Goal: Task Accomplishment & Management: Manage account settings

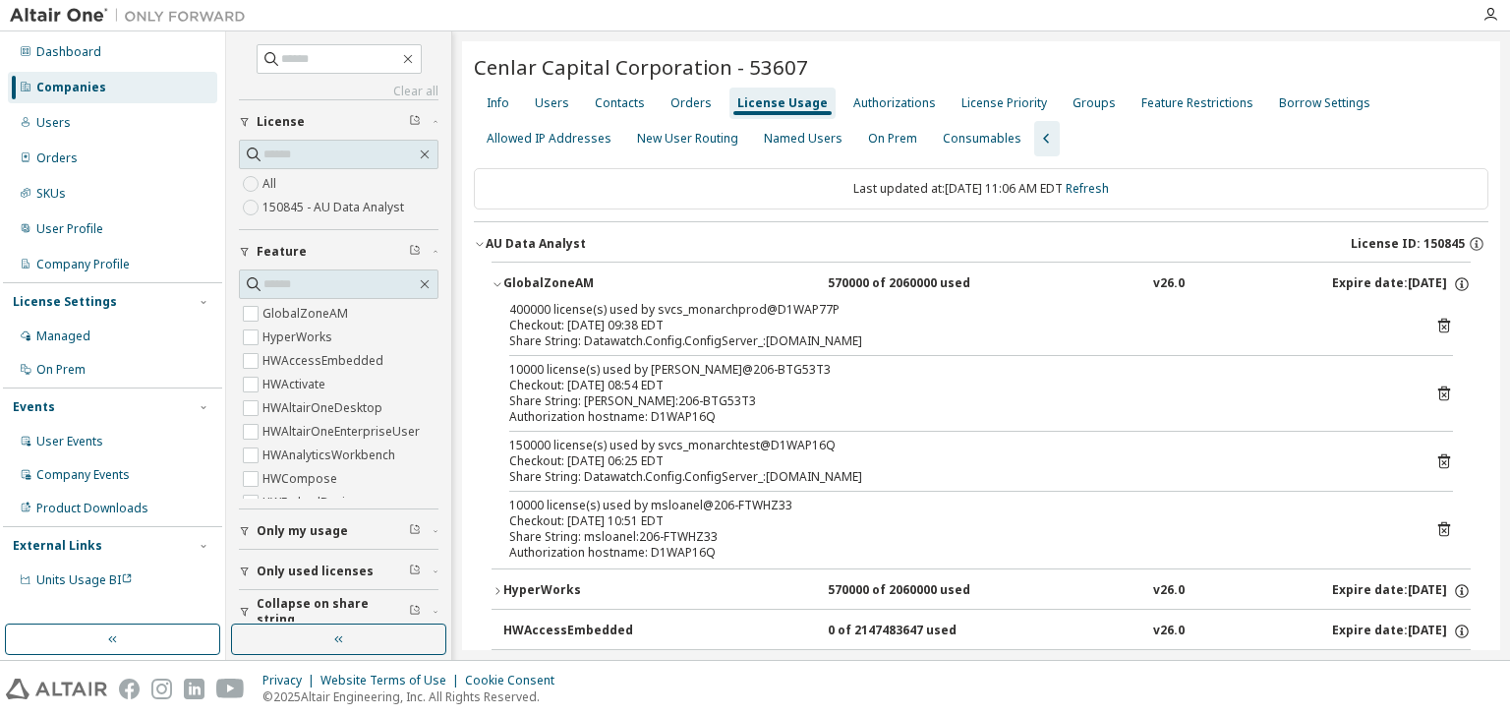
scroll to position [472, 0]
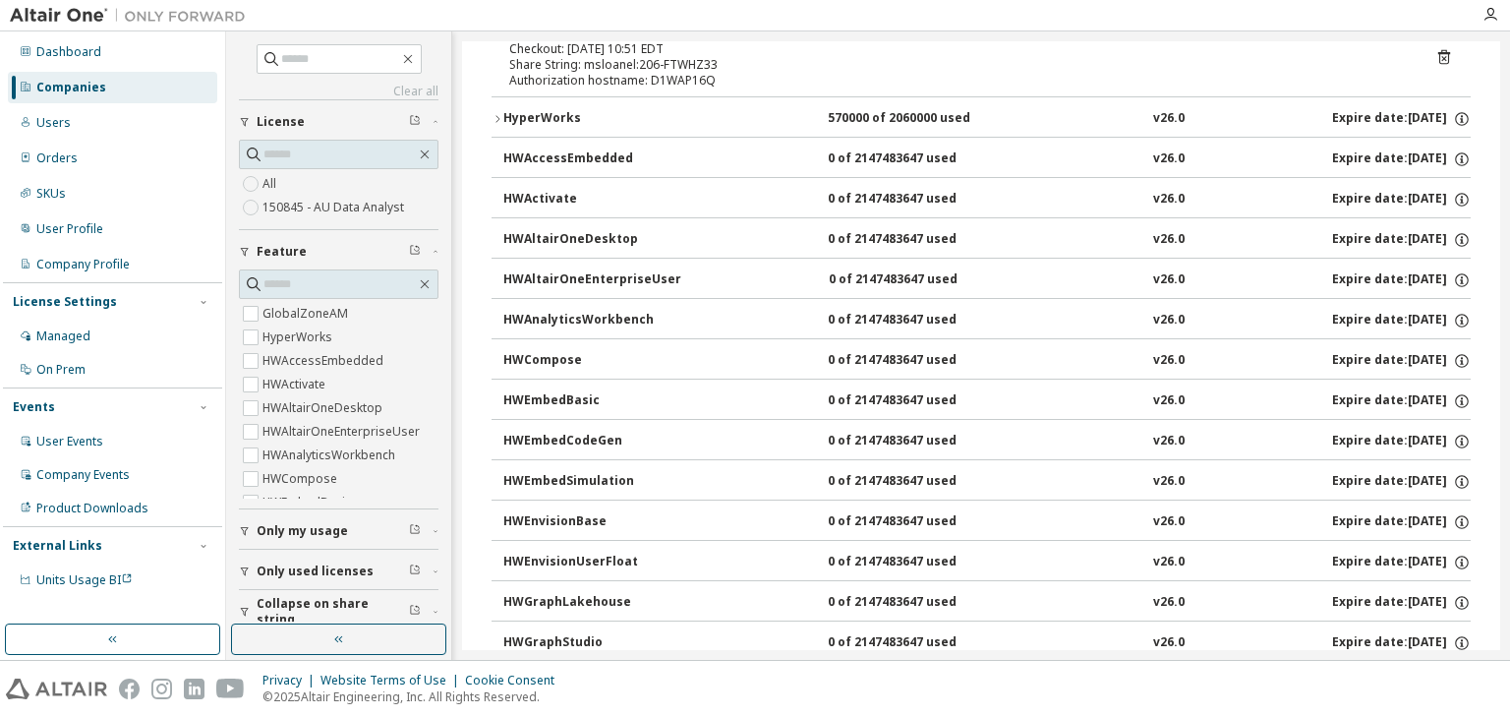
click at [67, 88] on div "Companies" at bounding box center [71, 88] width 70 height 16
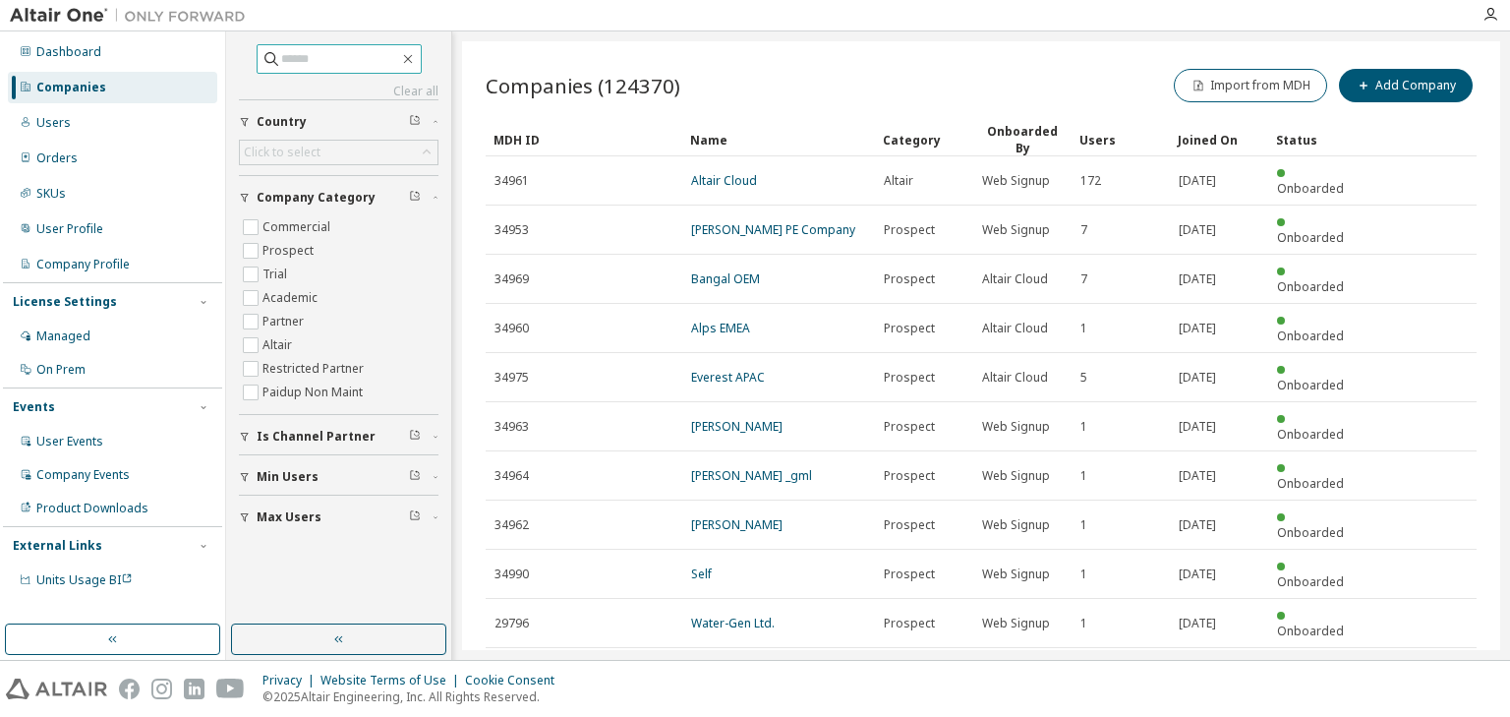
click at [290, 60] on input "text" at bounding box center [340, 59] width 118 height 20
paste input "**********"
type input "**********"
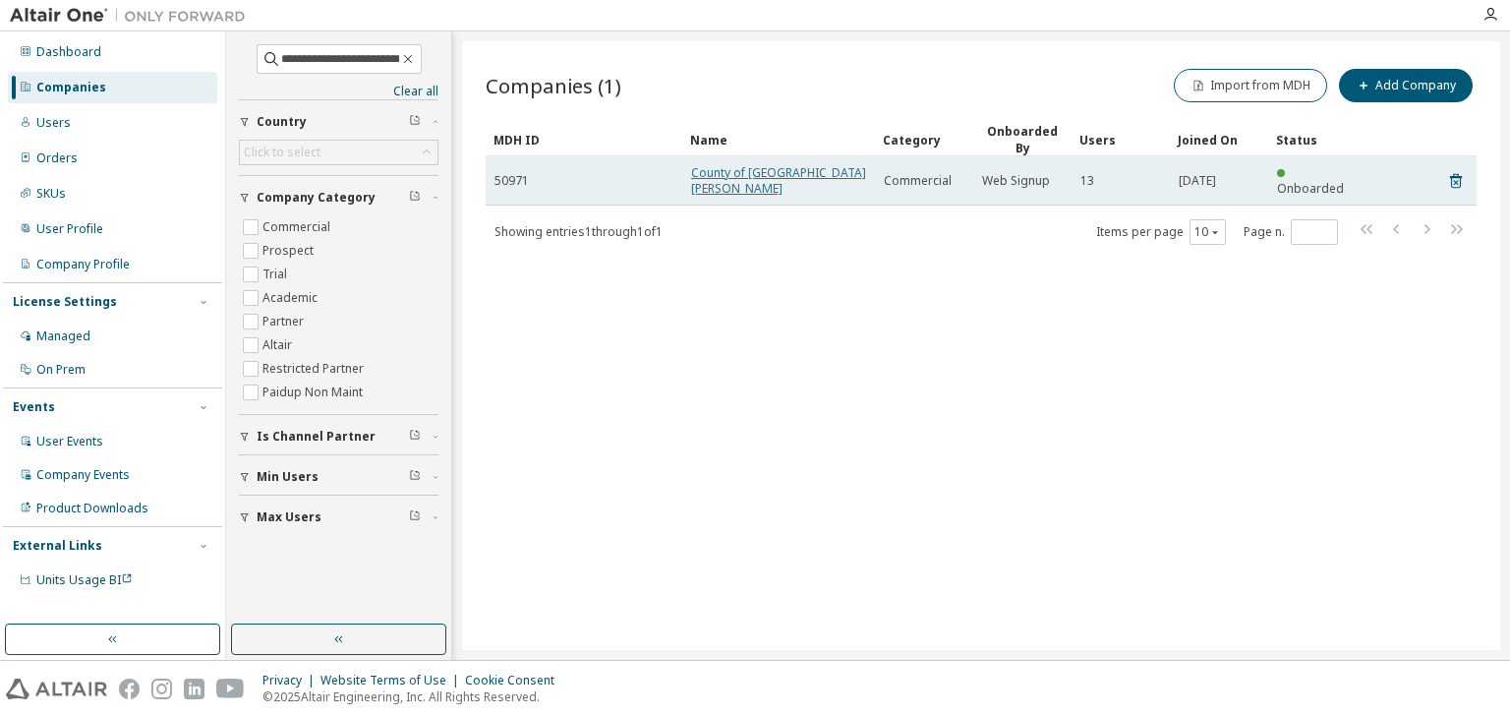
click at [768, 177] on link "County of [GEOGRAPHIC_DATA][PERSON_NAME]" at bounding box center [778, 180] width 175 height 32
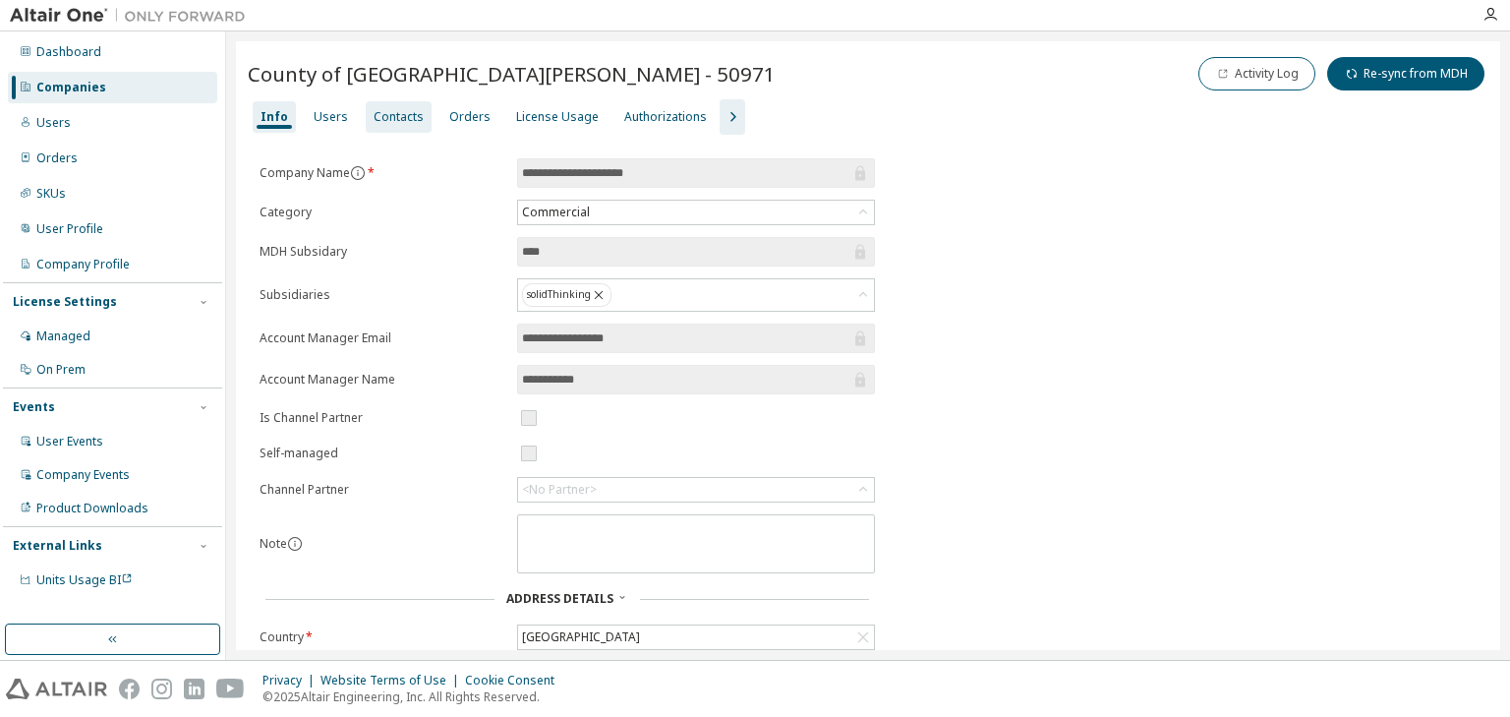
click at [397, 118] on div "Contacts" at bounding box center [399, 117] width 50 height 16
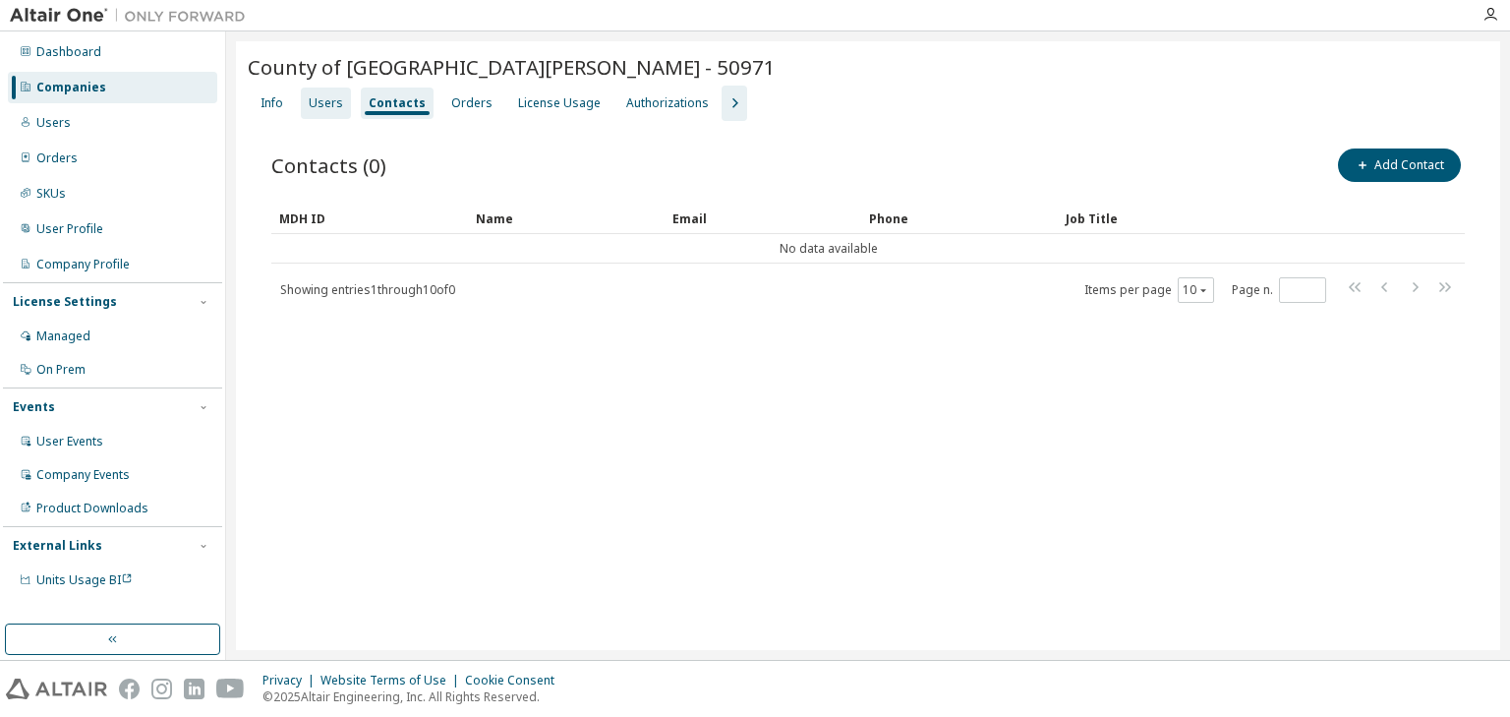
click at [330, 103] on div "Users" at bounding box center [326, 103] width 34 height 16
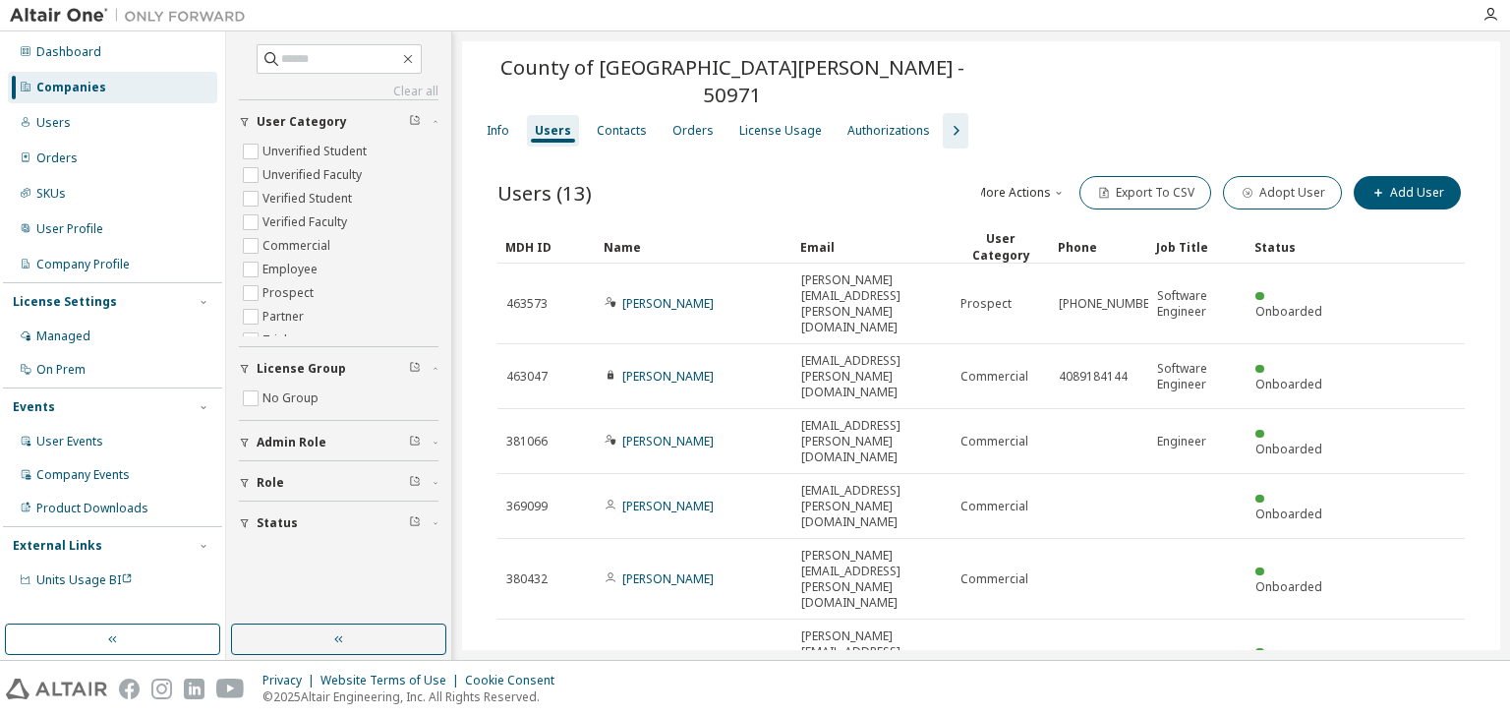
click at [700, 231] on div "Name" at bounding box center [694, 246] width 181 height 31
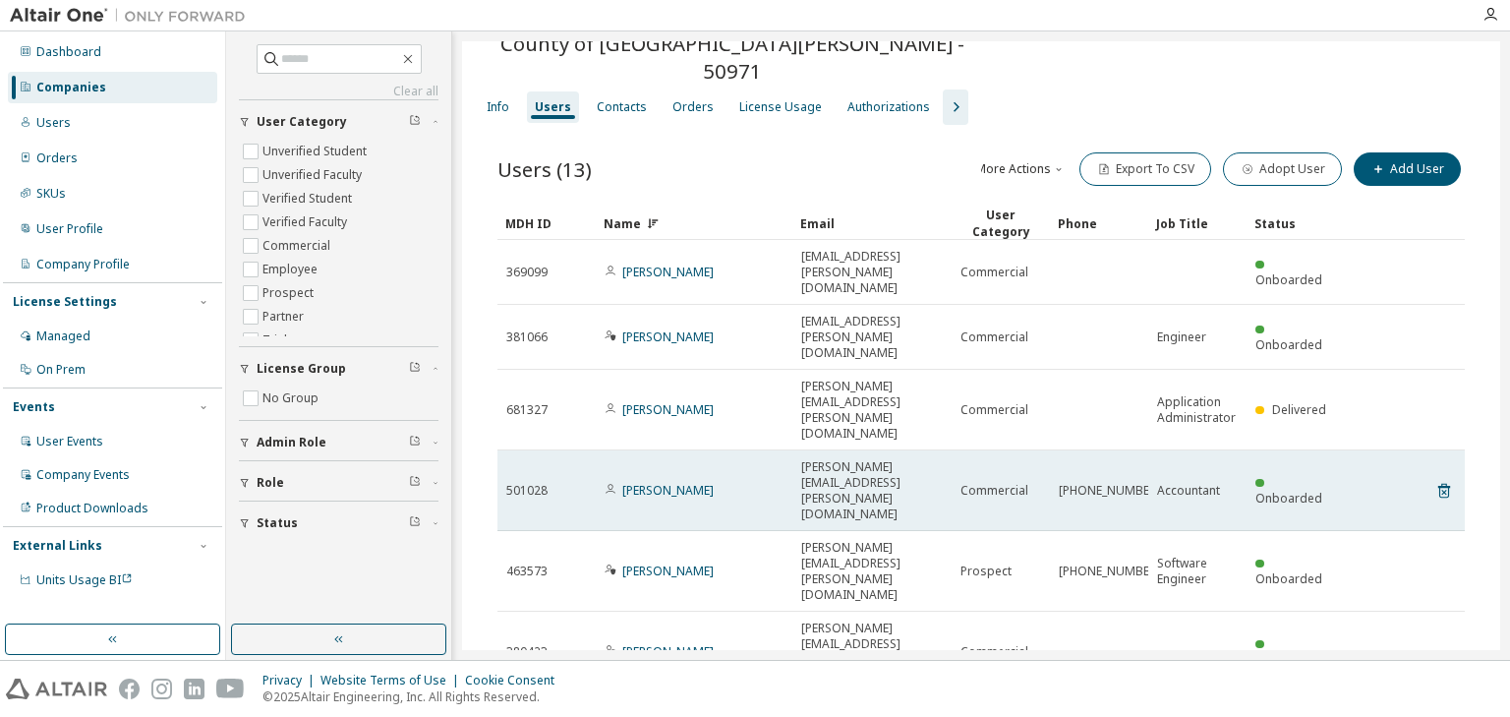
scroll to position [67, 0]
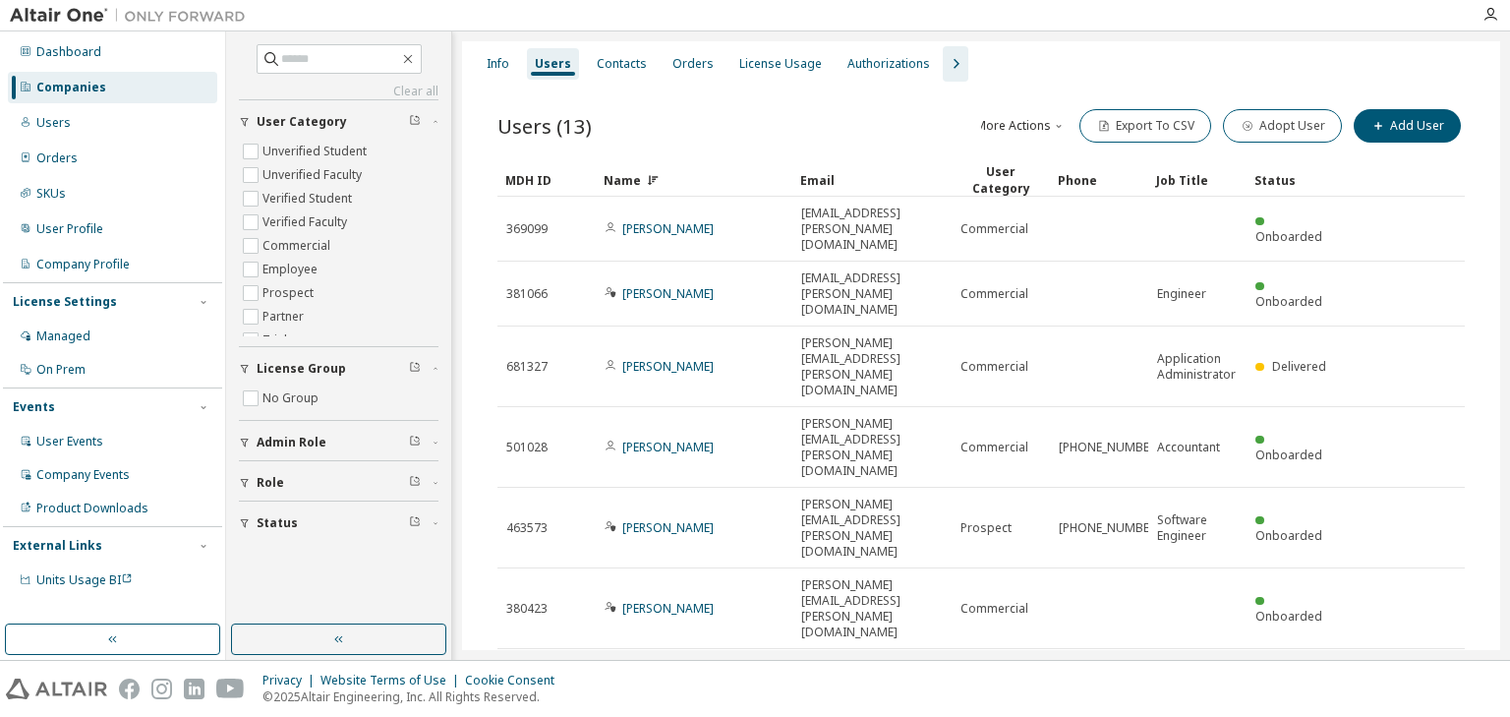
click at [1208, 680] on div "50" at bounding box center [1247, 671] width 157 height 24
click at [838, 164] on div "Email" at bounding box center [872, 179] width 144 height 31
click at [846, 181] on icon at bounding box center [847, 182] width 2 height 2
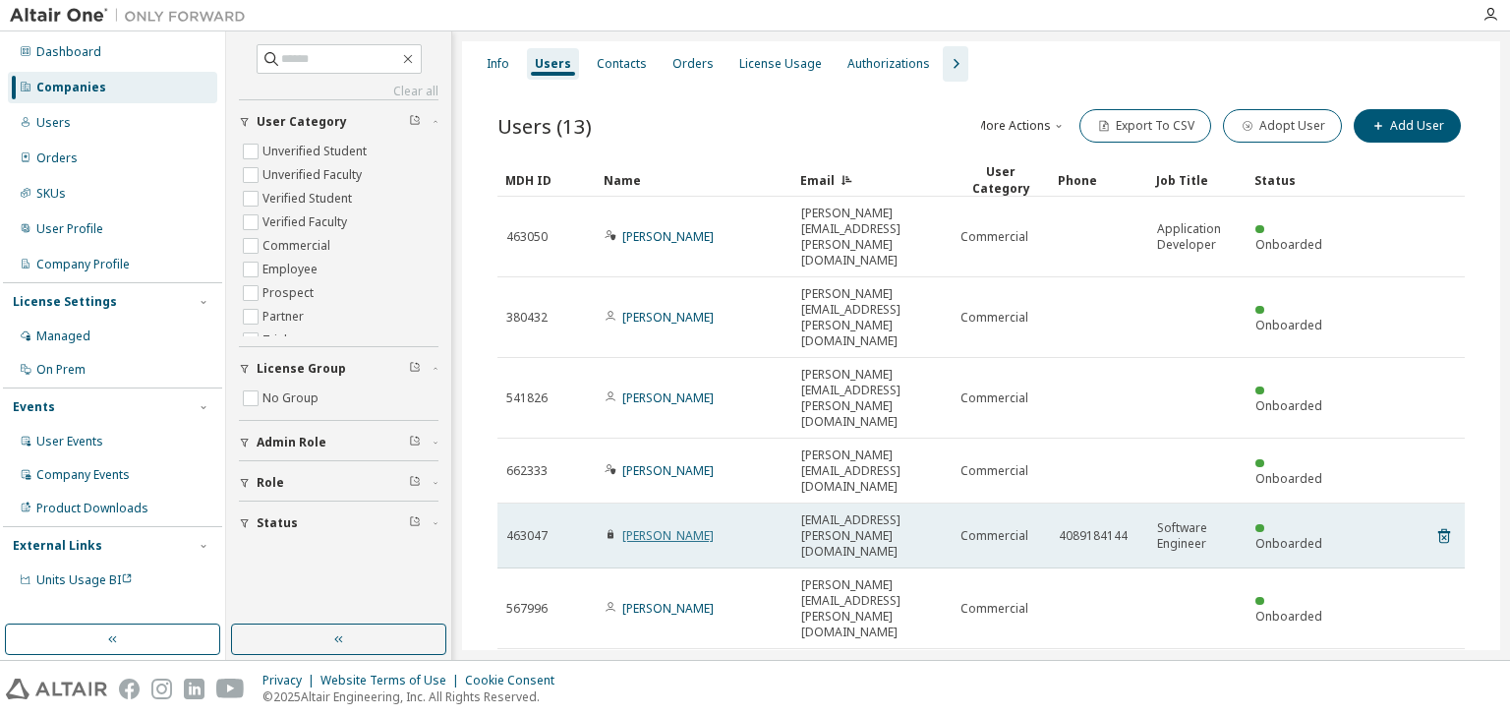
click at [676, 527] on link "[PERSON_NAME]" at bounding box center [667, 535] width 91 height 17
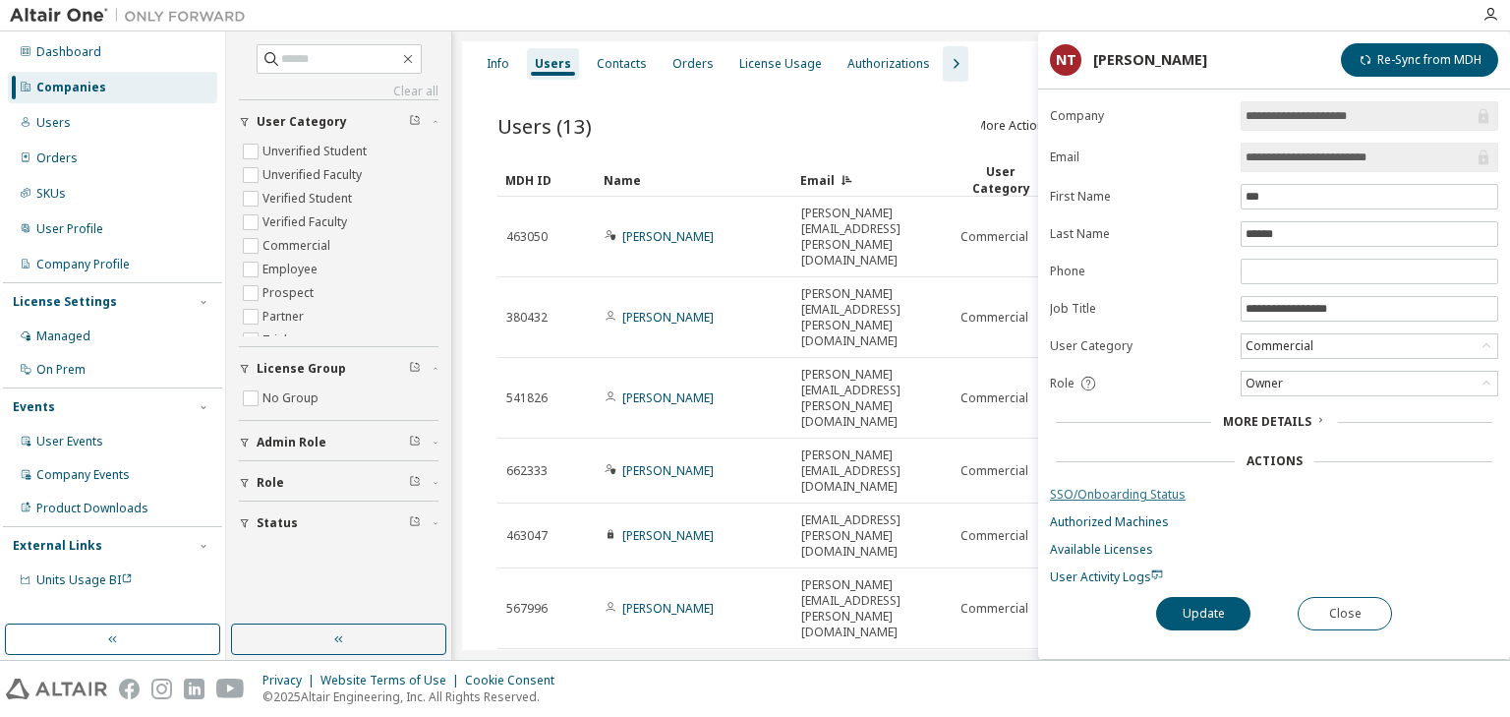
click at [1126, 493] on link "SSO/Onboarding Status" at bounding box center [1274, 495] width 448 height 16
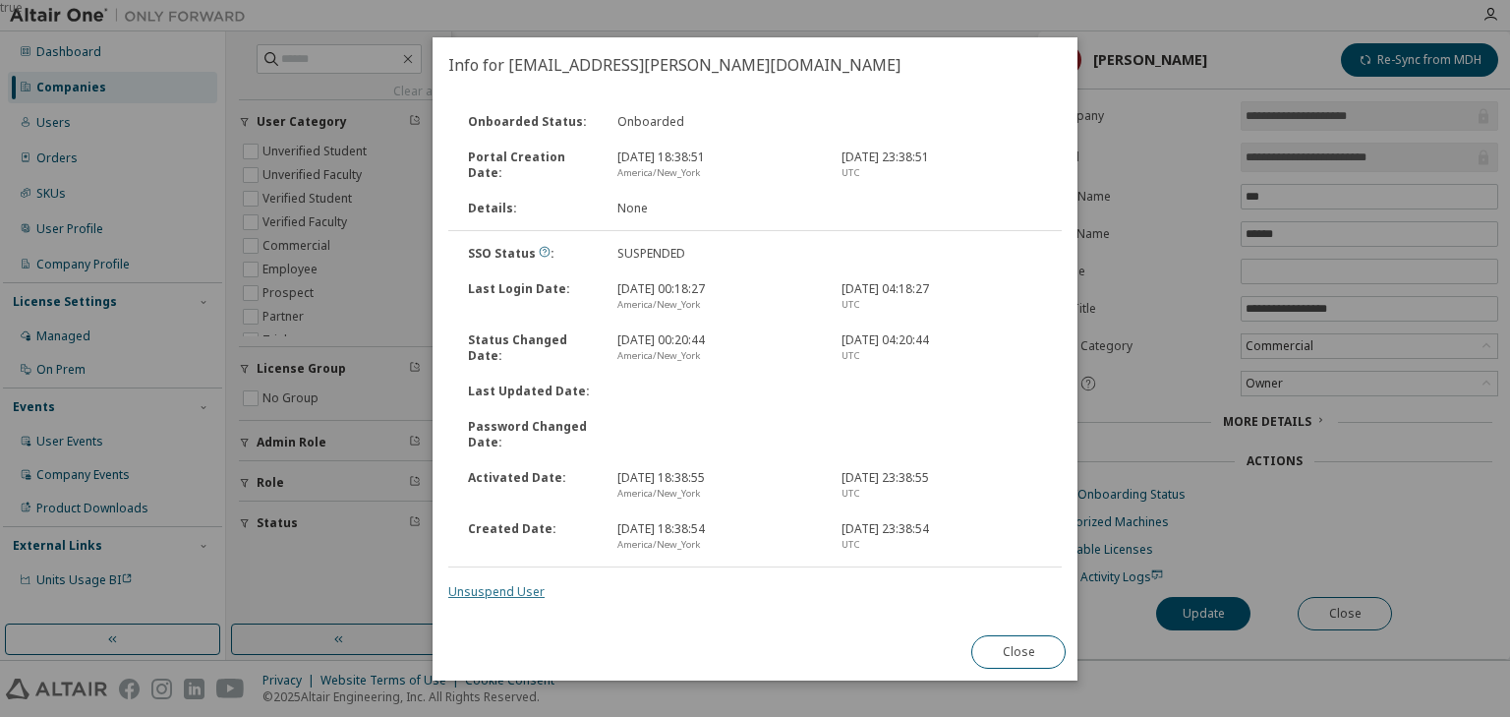
click at [507, 594] on link "Unsuspend User" at bounding box center [496, 591] width 96 height 17
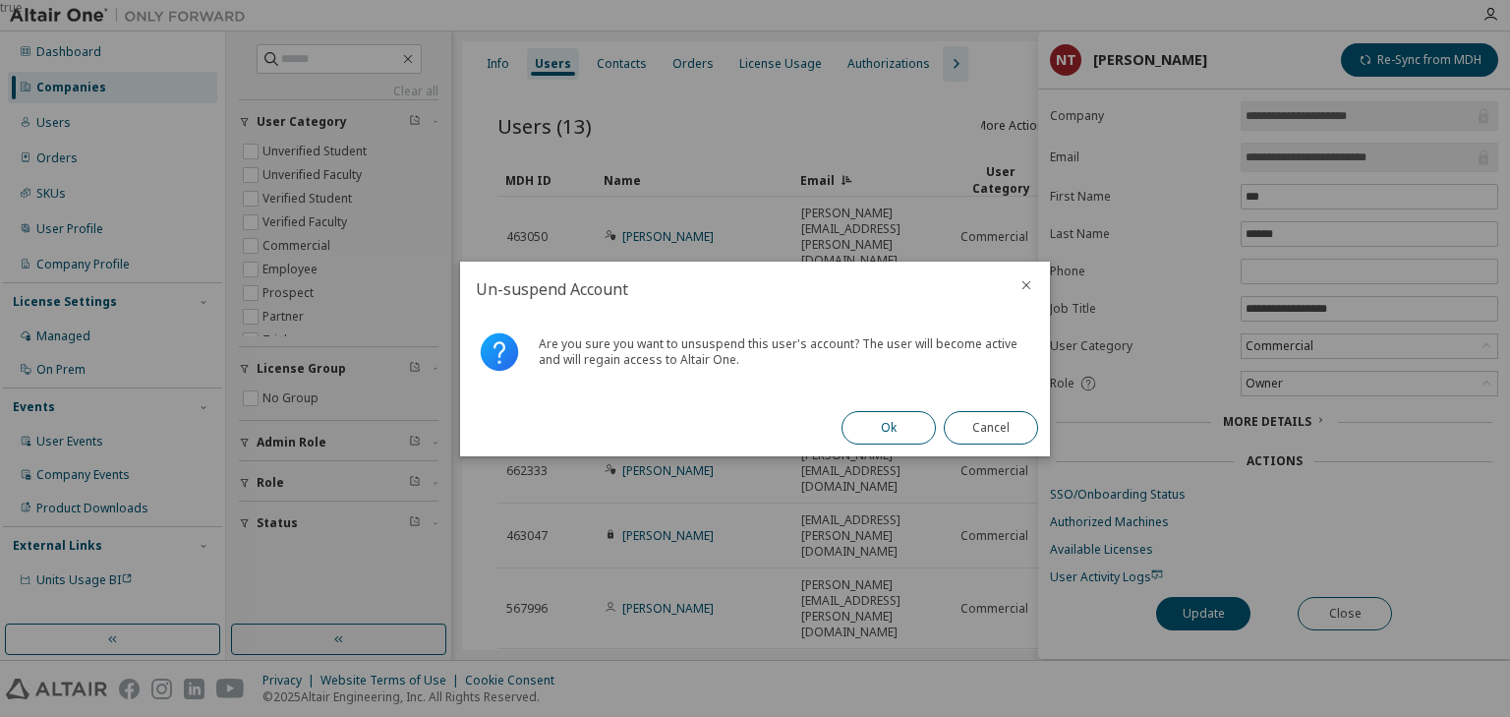
click at [866, 425] on button "Ok" at bounding box center [889, 427] width 94 height 33
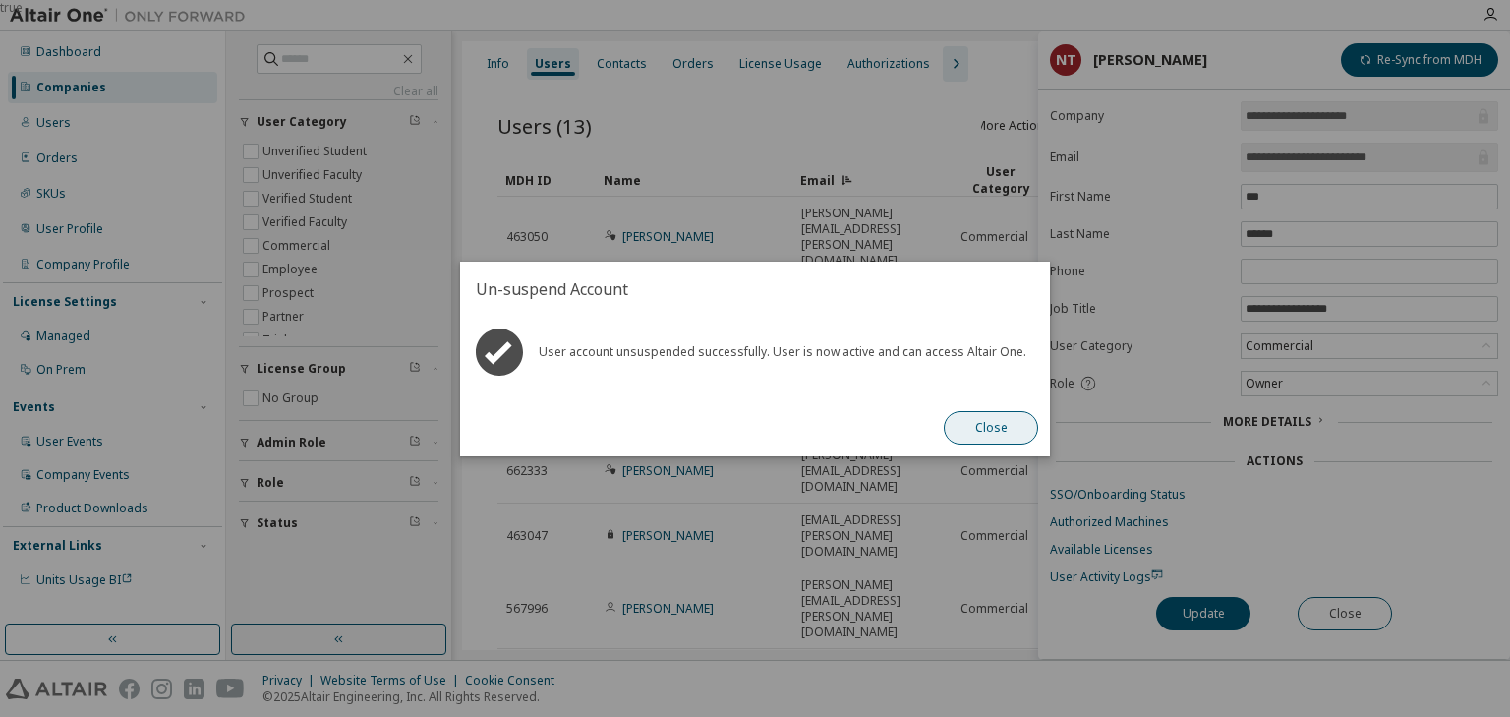
click at [993, 428] on button "Close" at bounding box center [991, 427] width 94 height 33
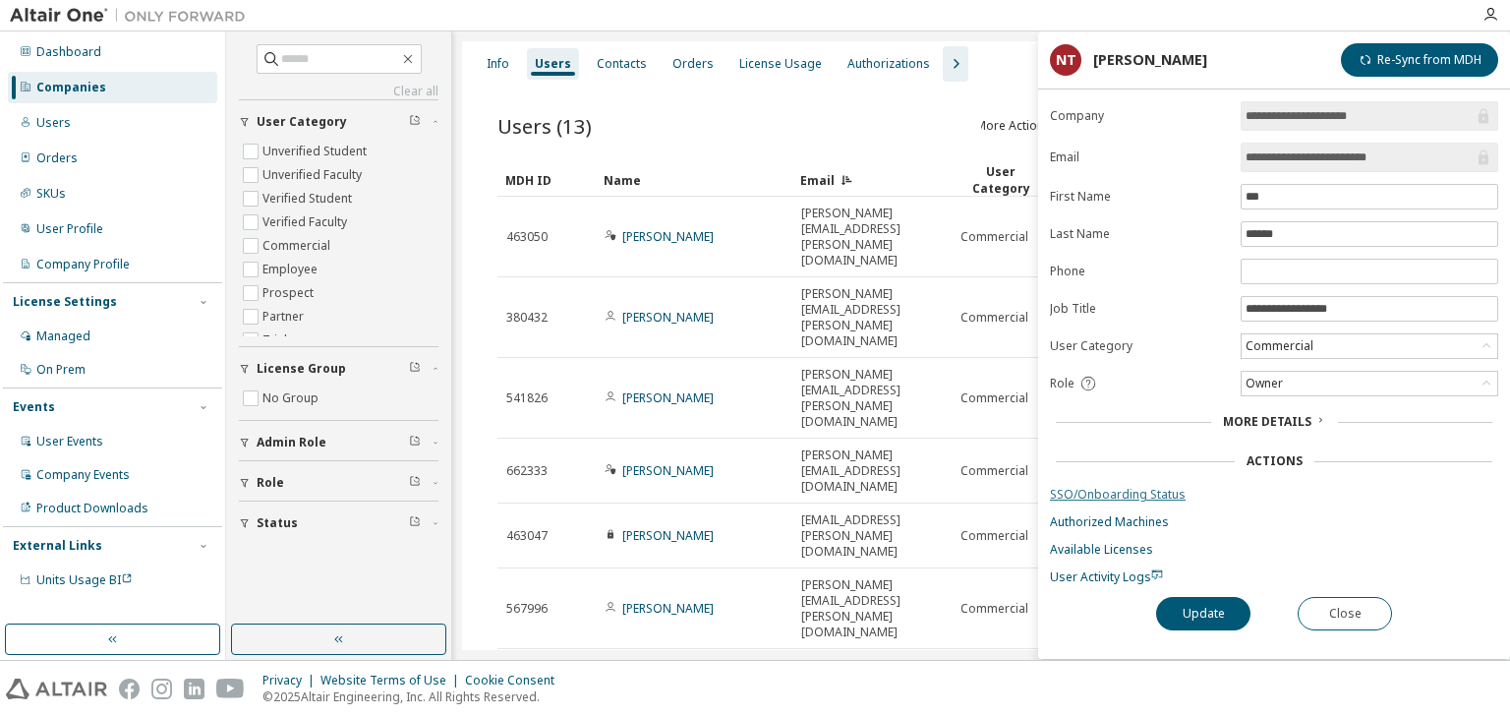
click at [1107, 489] on link "SSO/Onboarding Status" at bounding box center [1274, 495] width 448 height 16
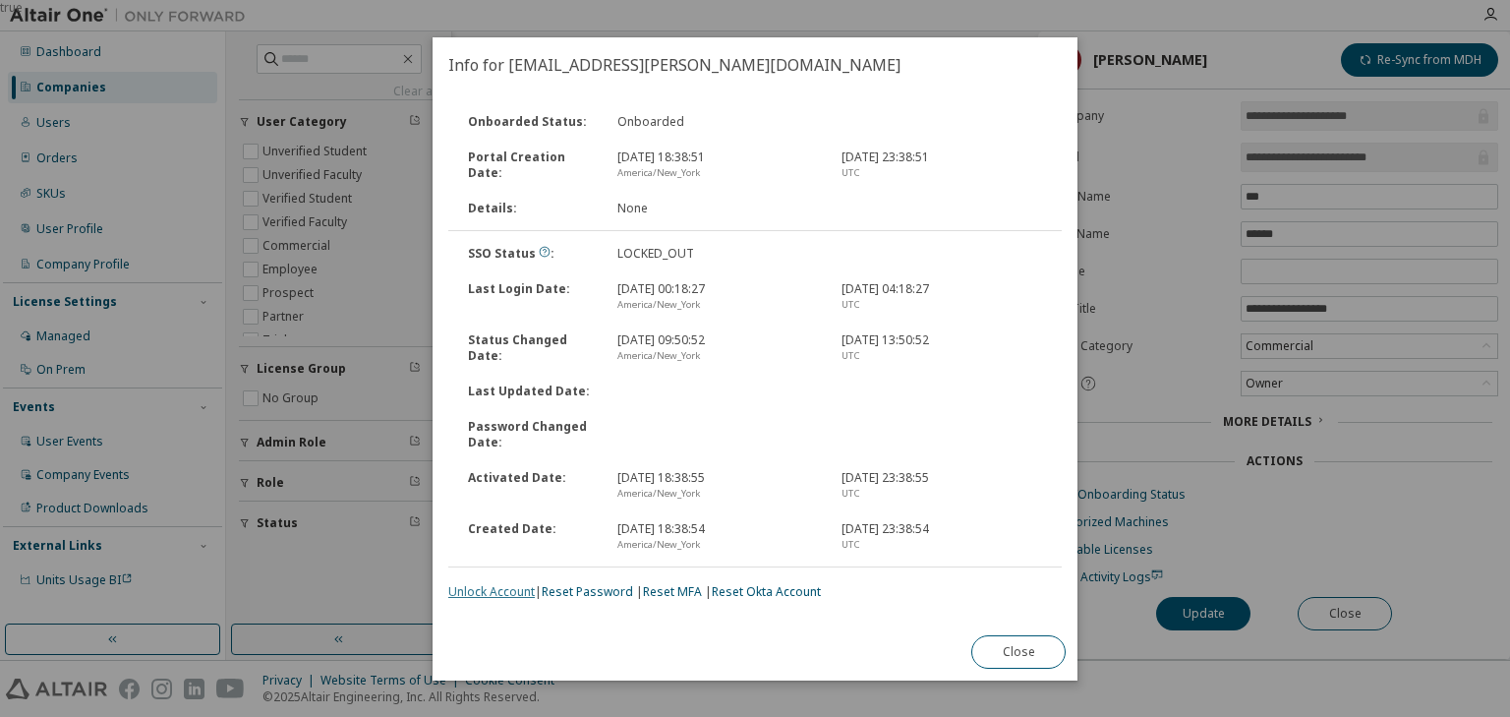
click at [509, 594] on link "Unlock Account" at bounding box center [491, 591] width 87 height 17
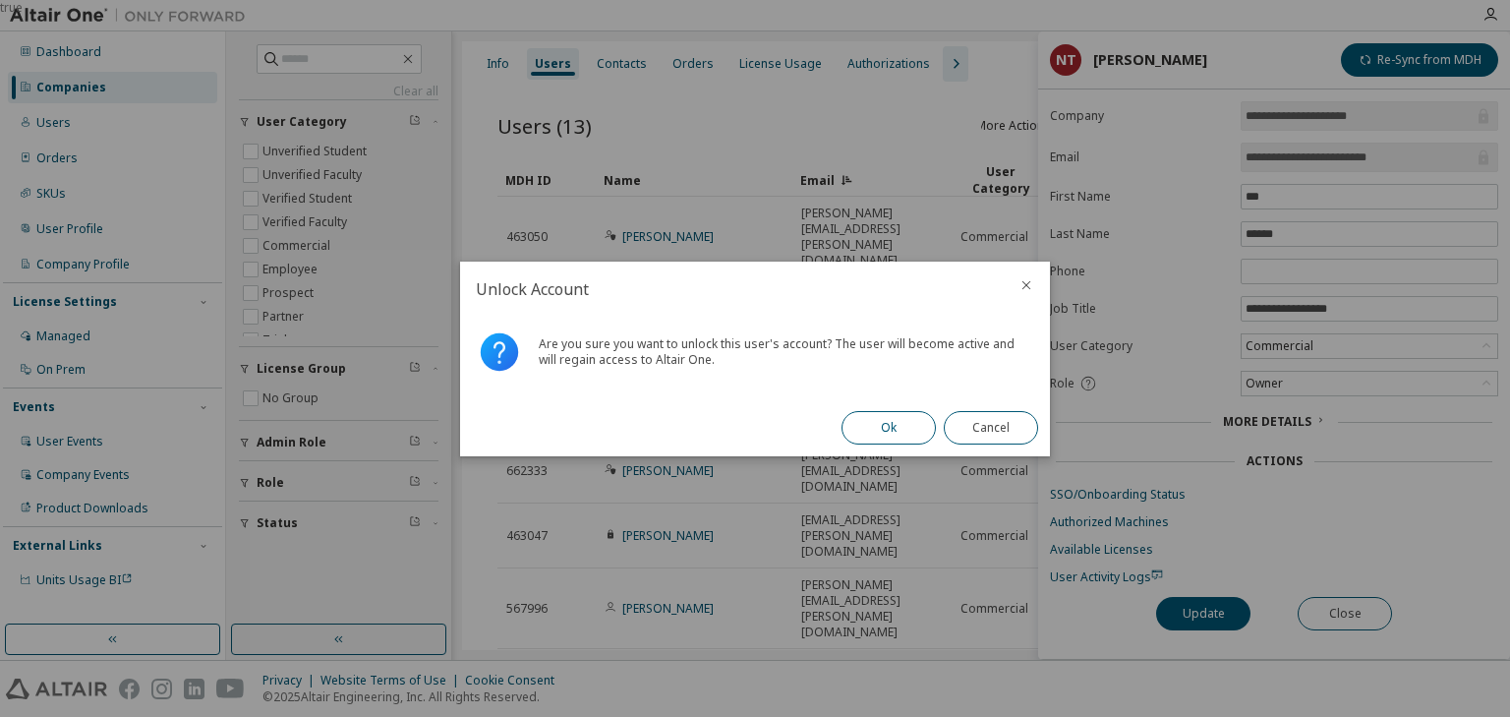
click at [877, 427] on button "Ok" at bounding box center [889, 427] width 94 height 33
click at [1001, 434] on button "Close" at bounding box center [991, 427] width 94 height 33
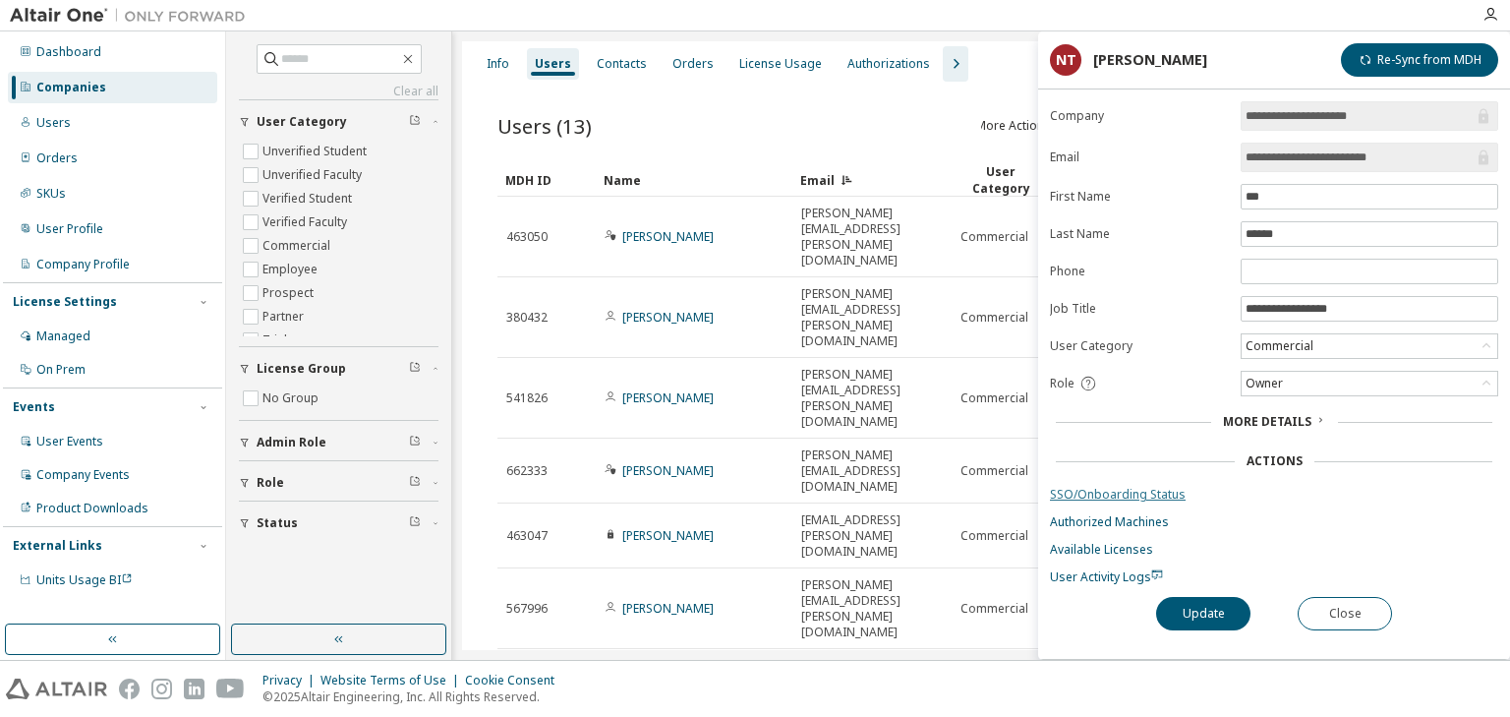
click at [1102, 489] on link "SSO/Onboarding Status" at bounding box center [1274, 495] width 448 height 16
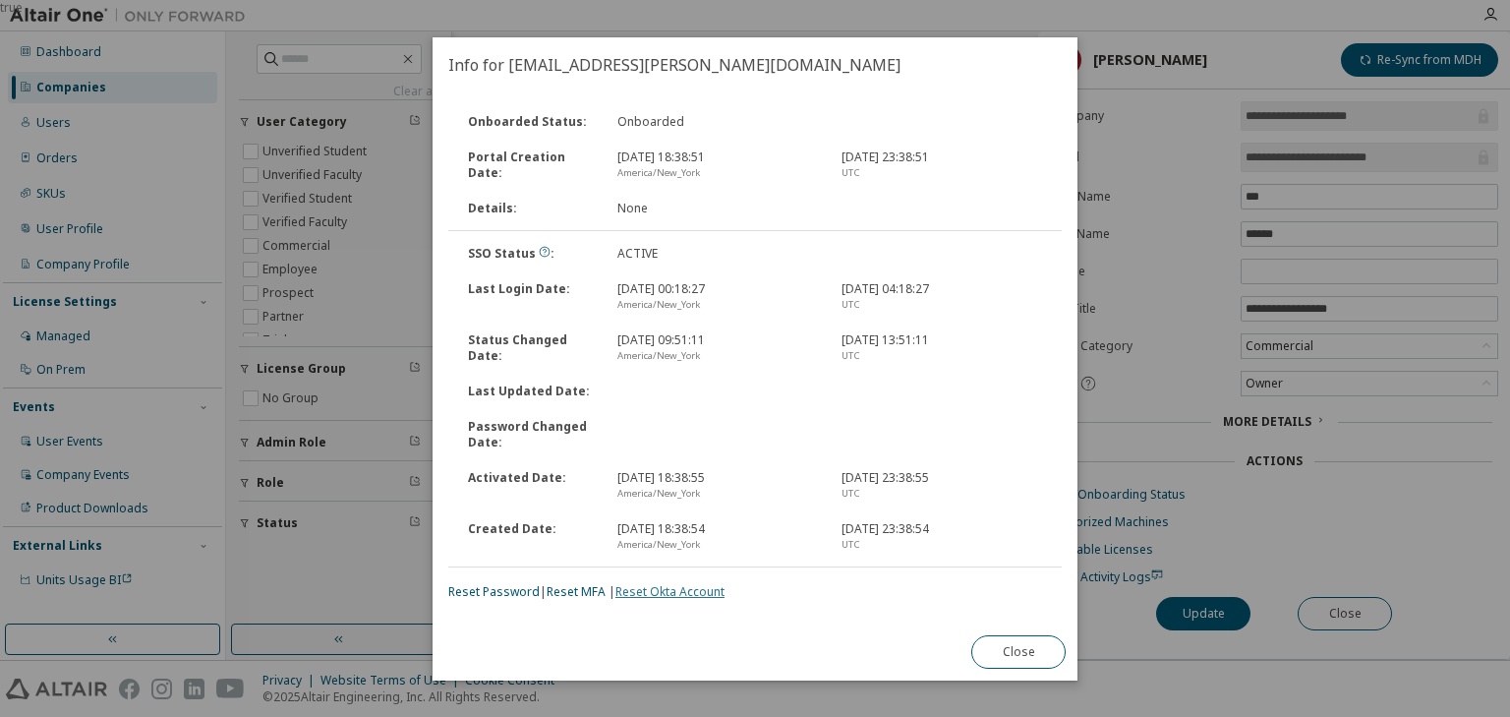
click at [702, 591] on link "Reset Okta Account" at bounding box center [670, 591] width 109 height 17
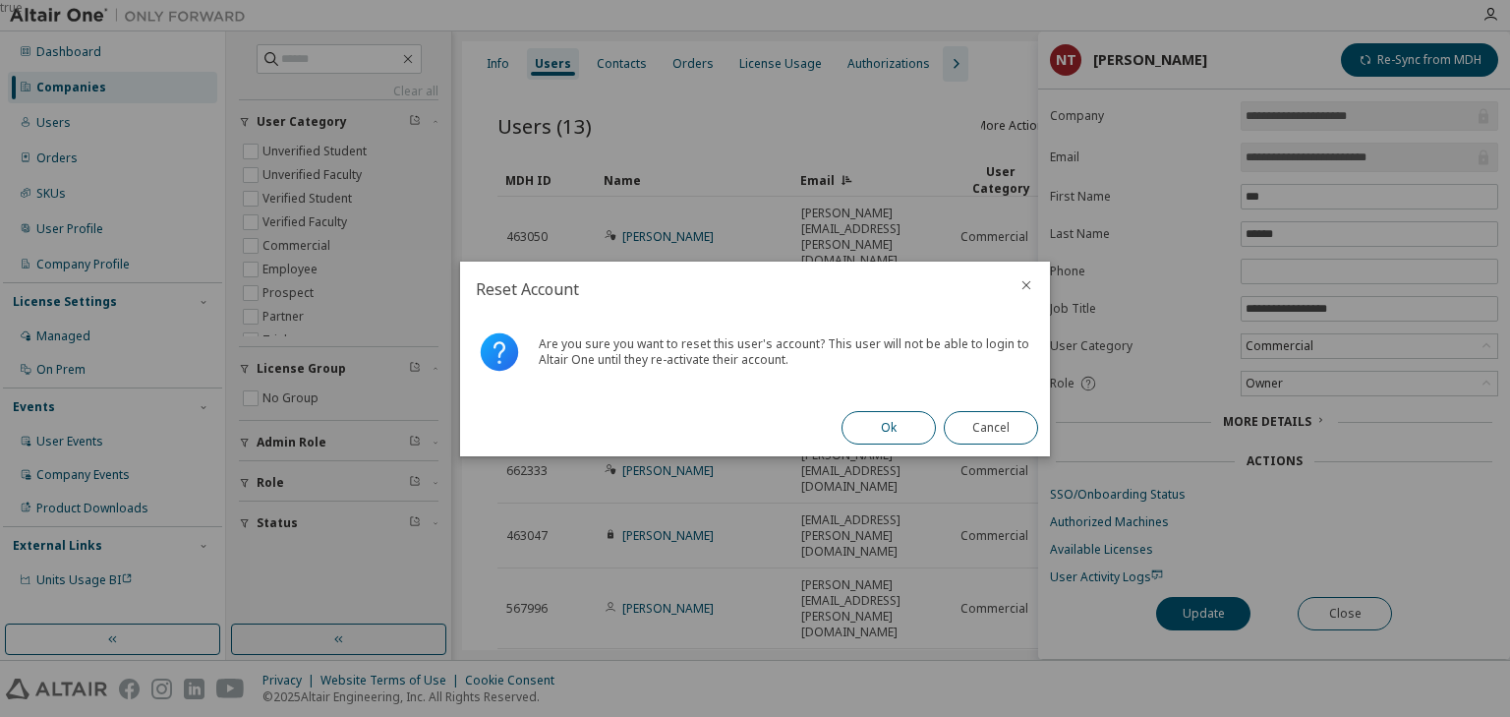
click at [881, 434] on button "Ok" at bounding box center [889, 427] width 94 height 33
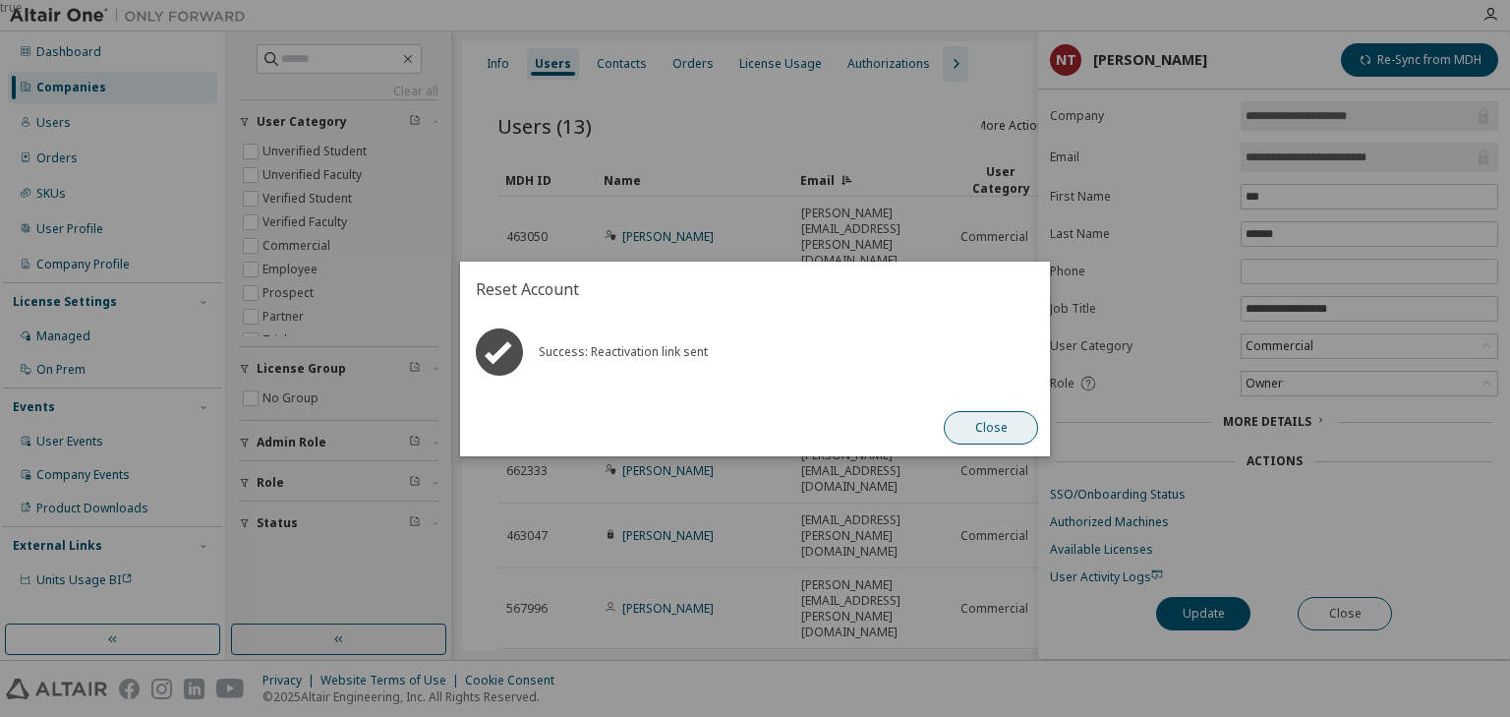
click at [991, 420] on button "Close" at bounding box center [991, 427] width 94 height 33
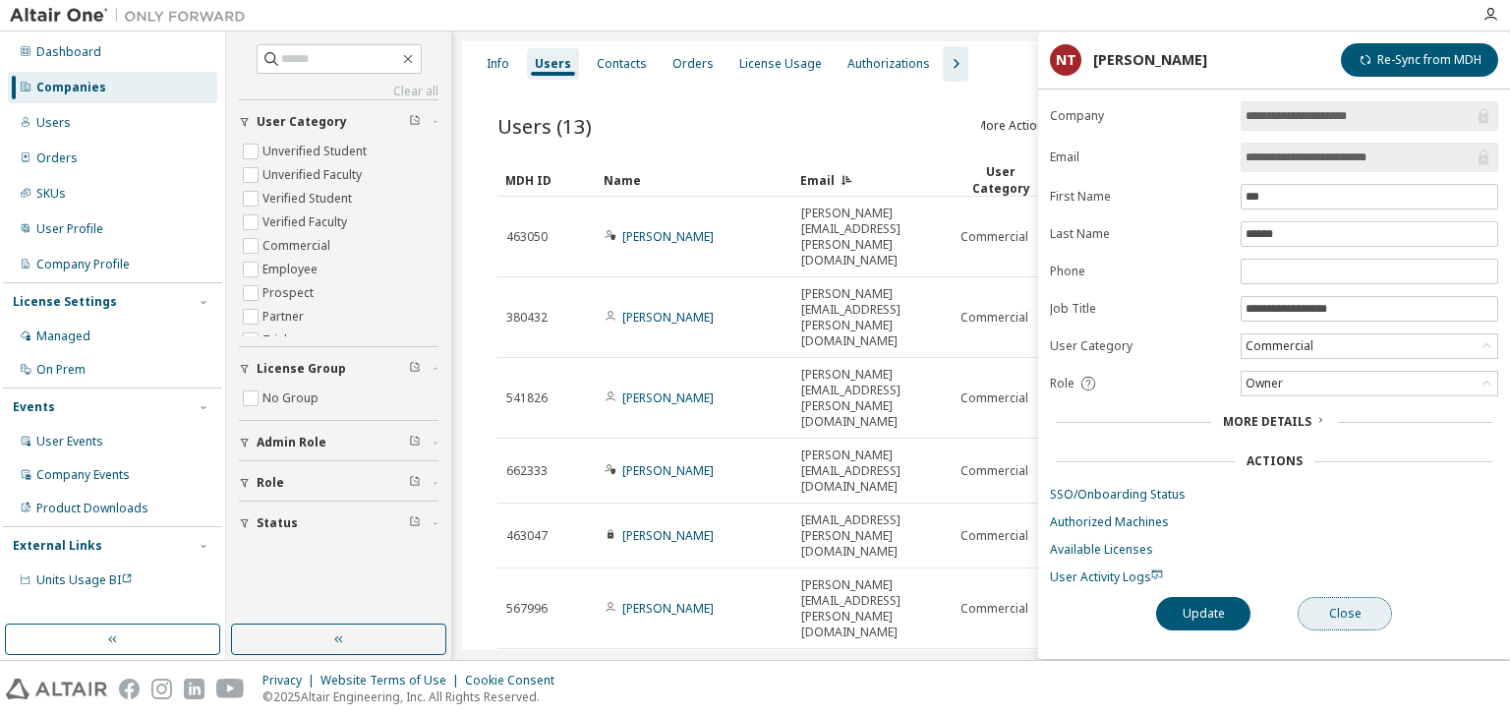
click at [1323, 610] on button "Close" at bounding box center [1345, 613] width 94 height 33
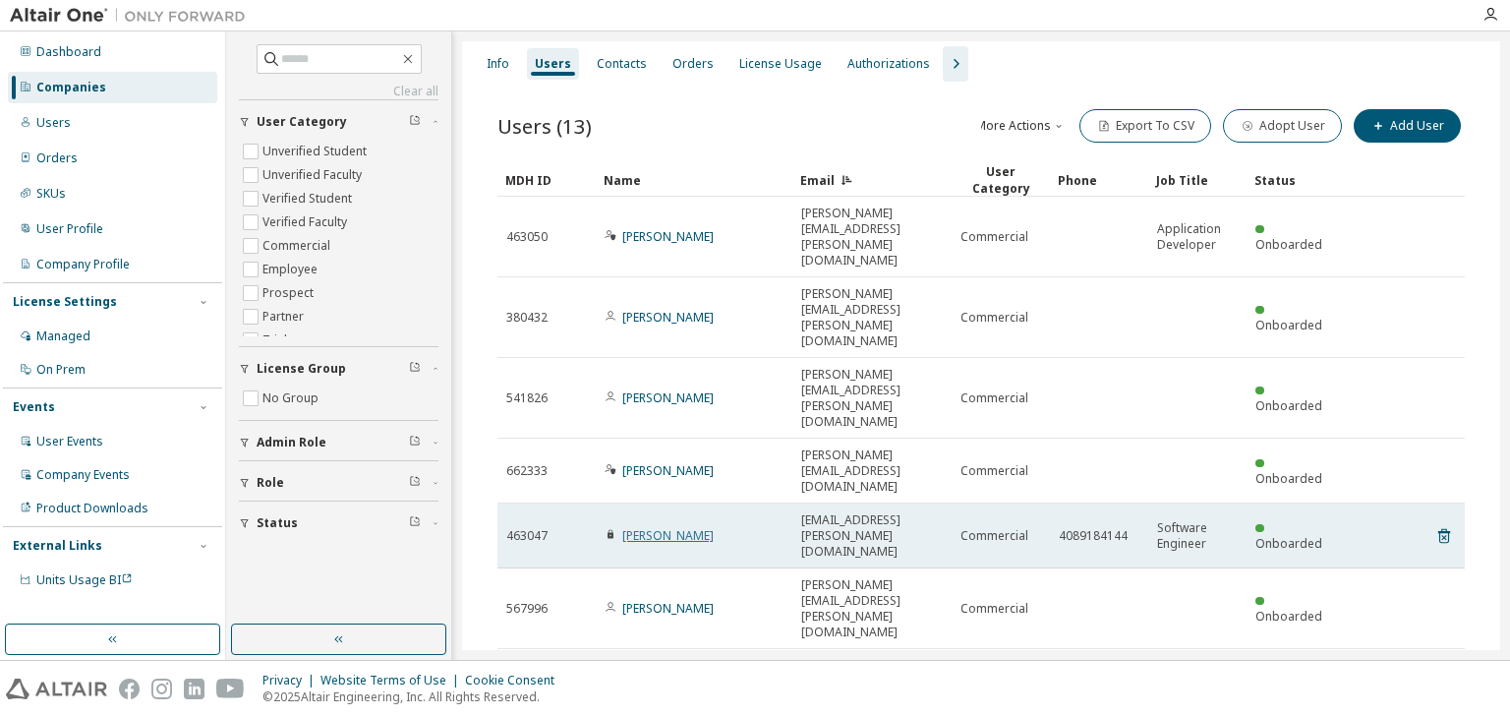
click at [668, 527] on link "[PERSON_NAME]" at bounding box center [667, 535] width 91 height 17
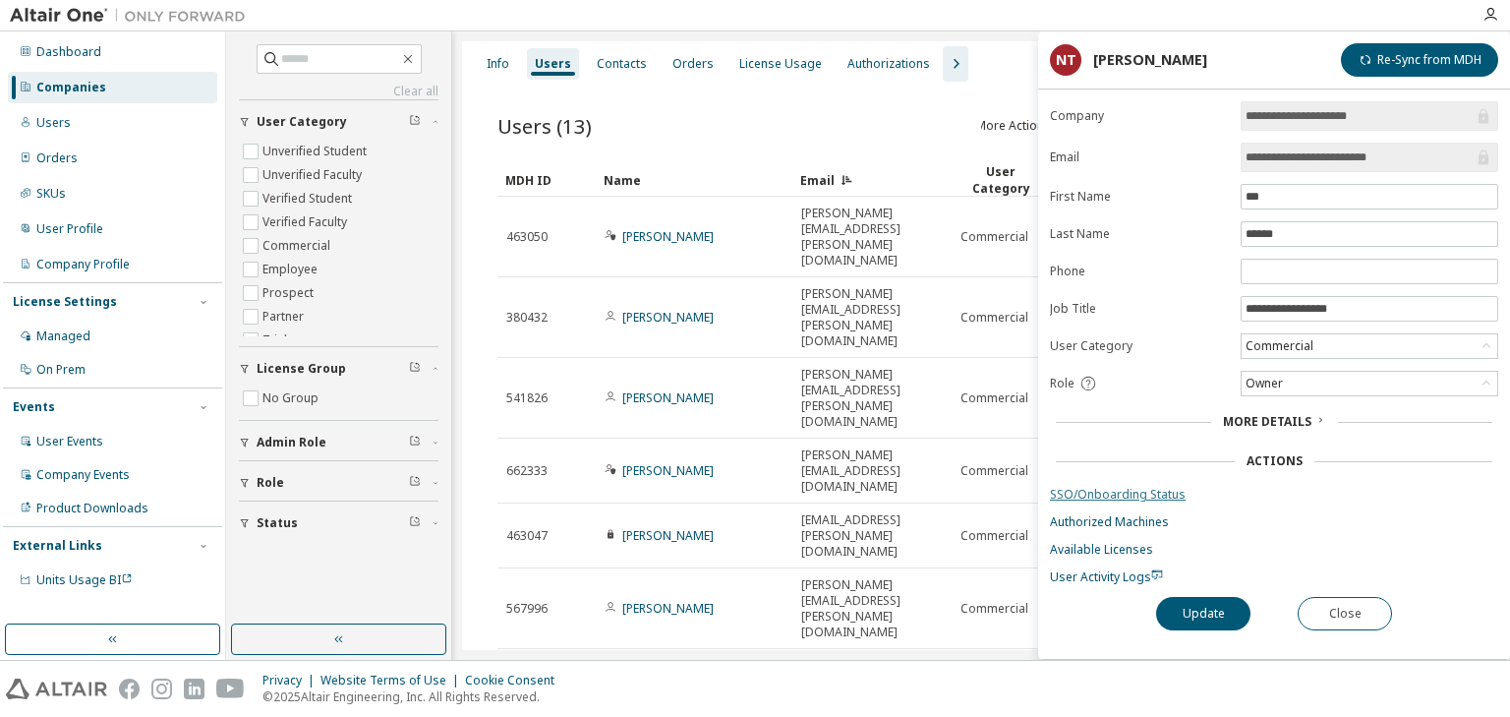
click at [1058, 492] on link "SSO/Onboarding Status" at bounding box center [1274, 495] width 448 height 16
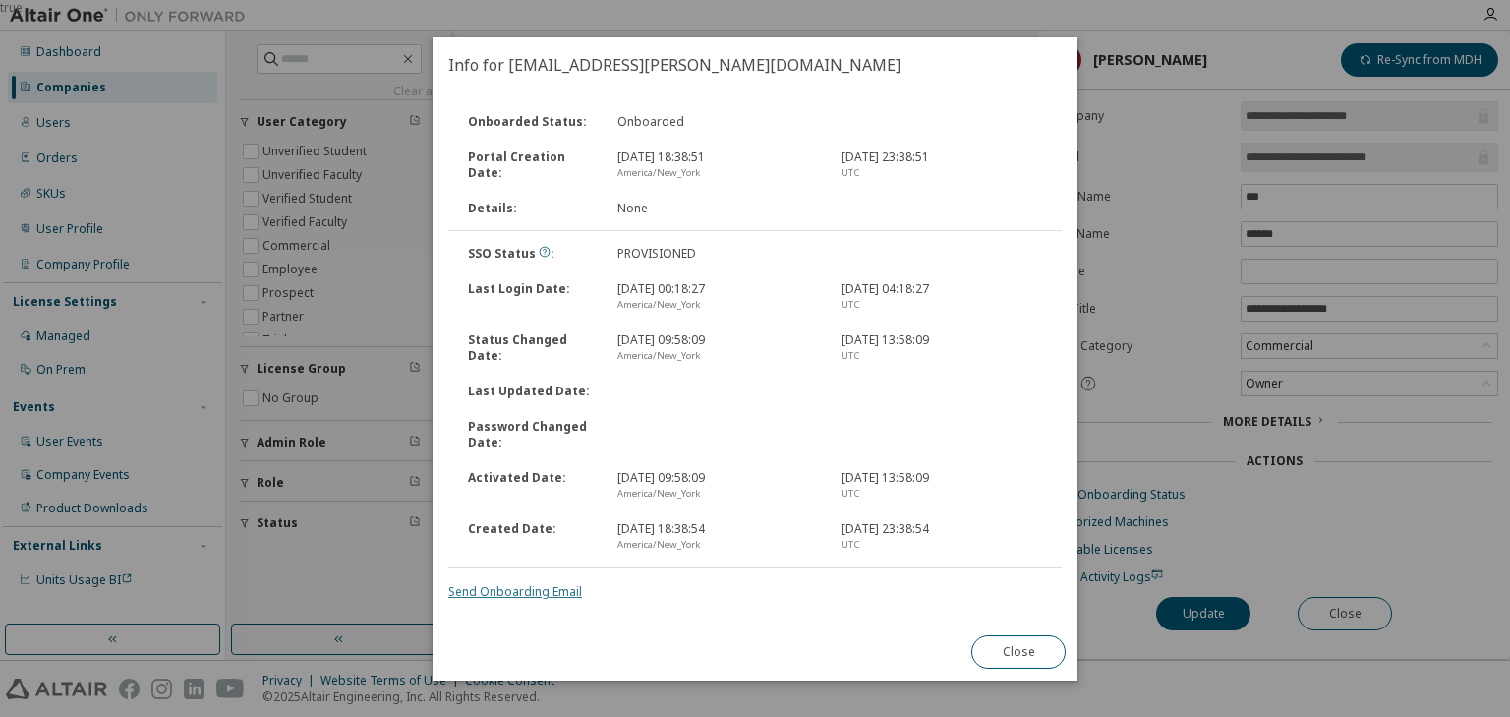
click at [529, 595] on link "Send Onboarding Email" at bounding box center [515, 591] width 134 height 17
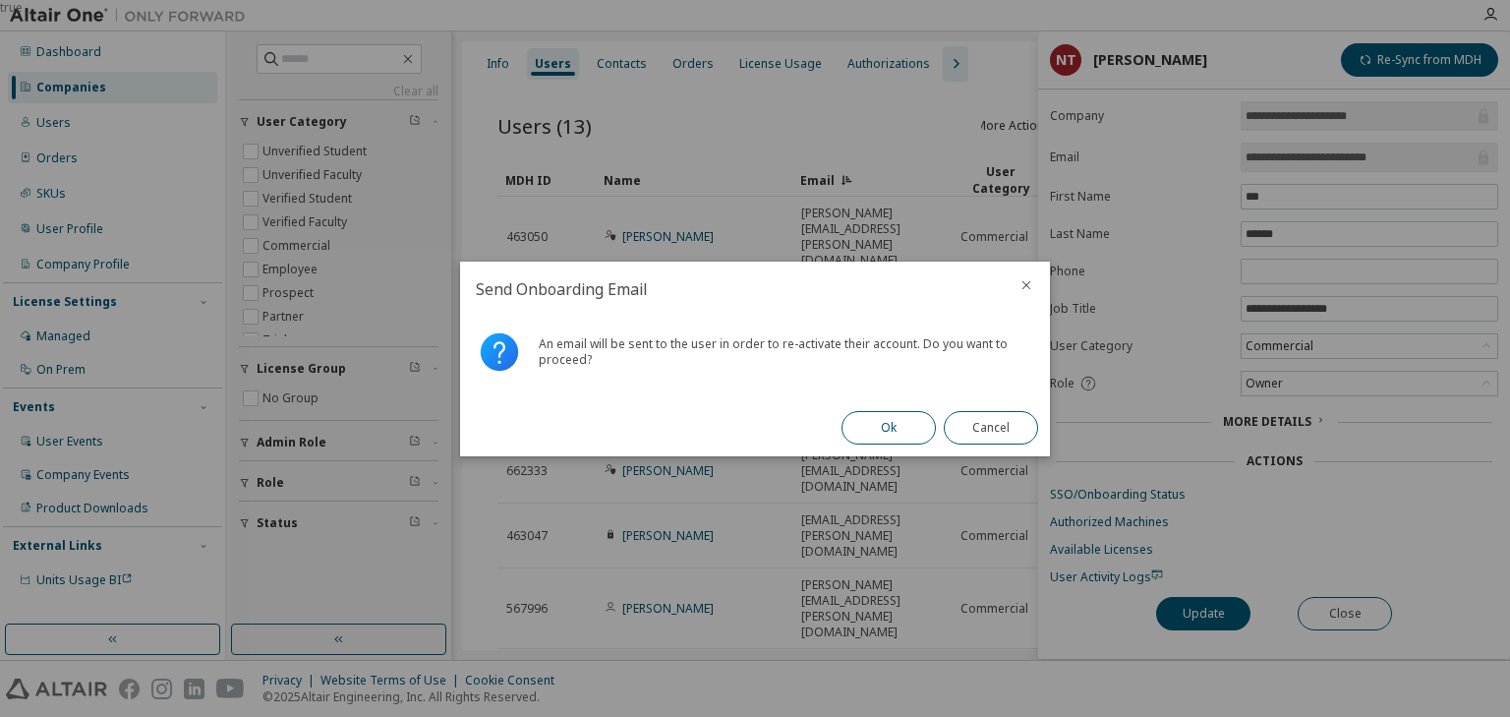
click at [870, 418] on button "Ok" at bounding box center [889, 427] width 94 height 33
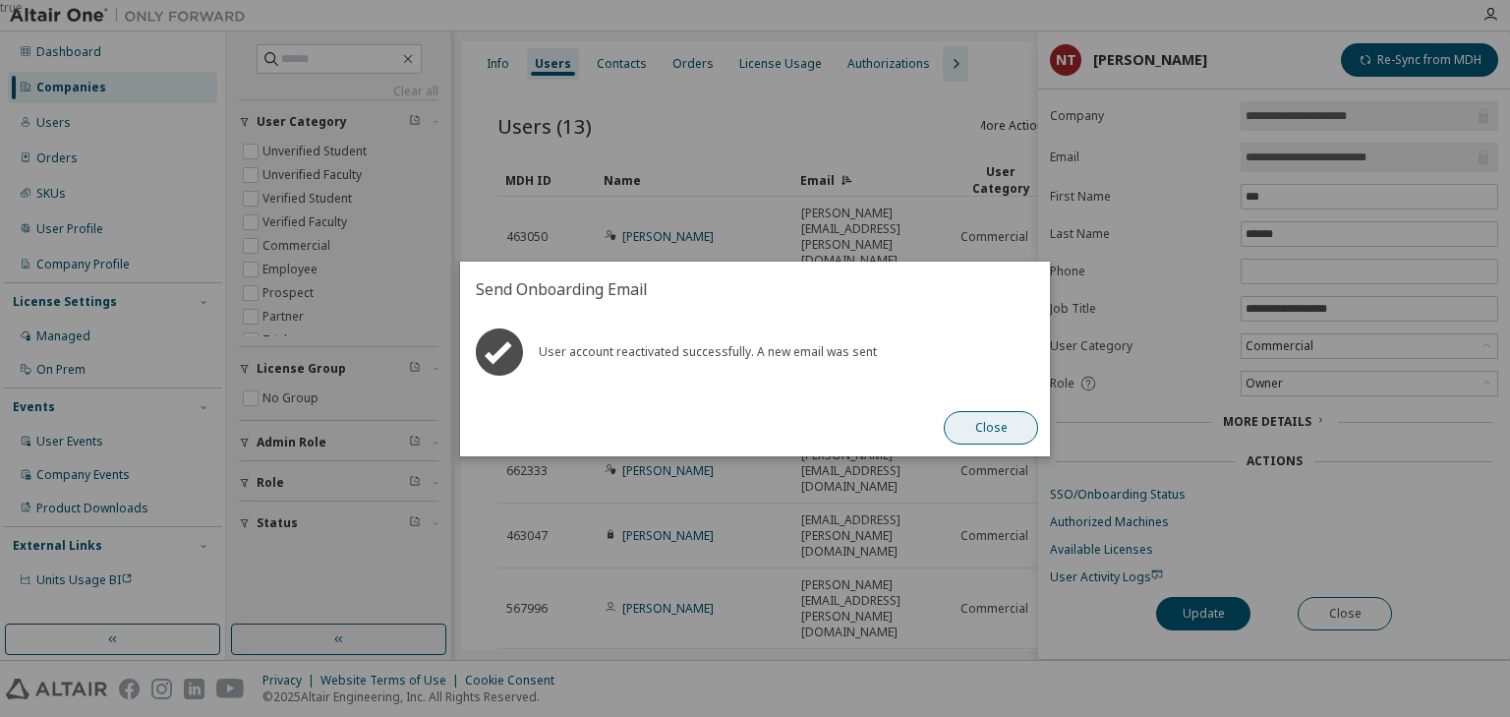
click at [985, 425] on button "Close" at bounding box center [991, 427] width 94 height 33
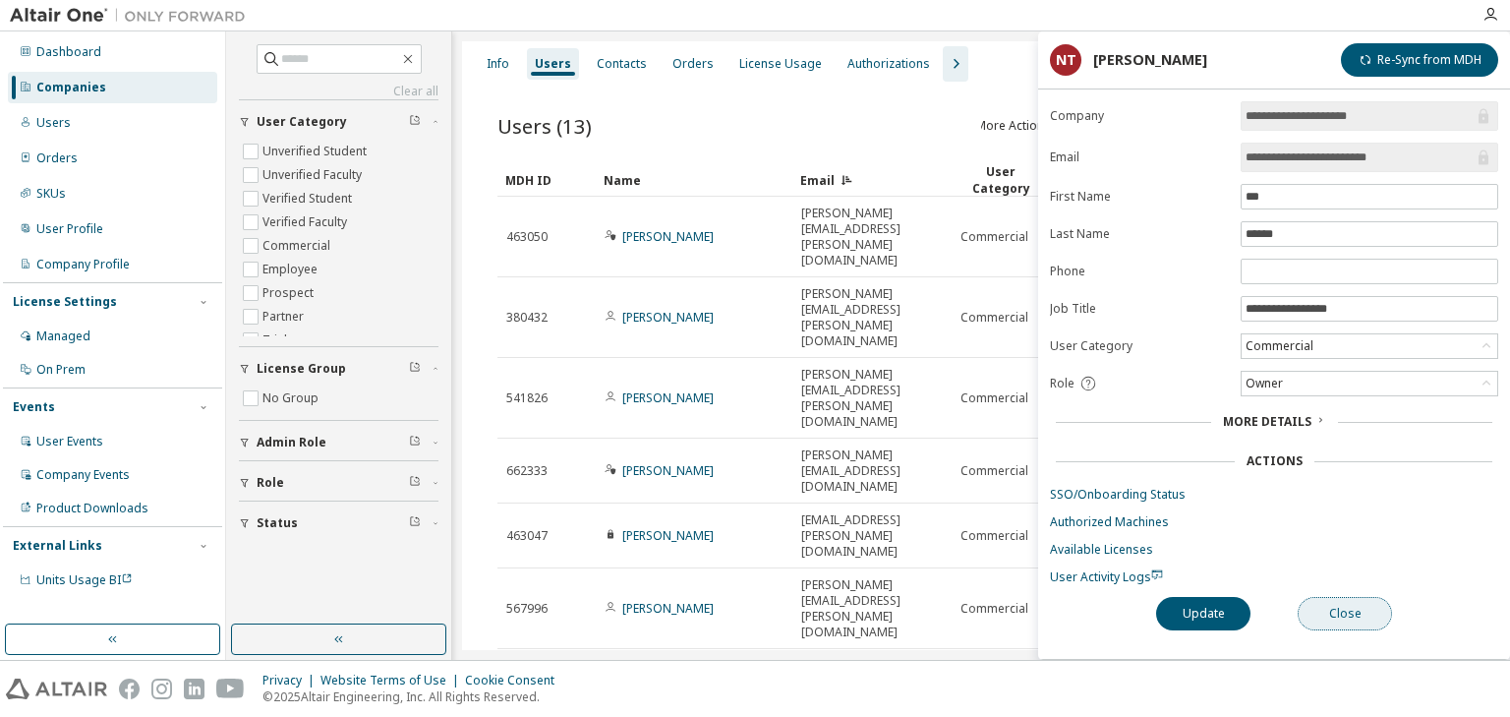
click at [1328, 600] on button "Close" at bounding box center [1345, 613] width 94 height 33
